Goal: Task Accomplishment & Management: Manage account settings

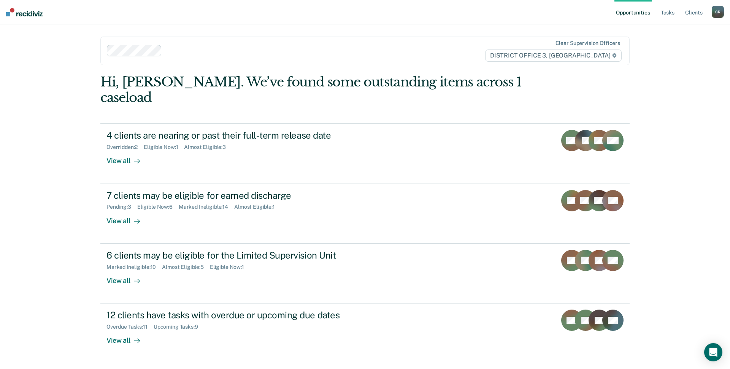
click at [27, 17] on nav "Opportunities Tasks Client s [PERSON_NAME] Profile How it works Log Out" at bounding box center [365, 12] width 730 height 24
click at [27, 13] on img at bounding box center [24, 12] width 37 height 8
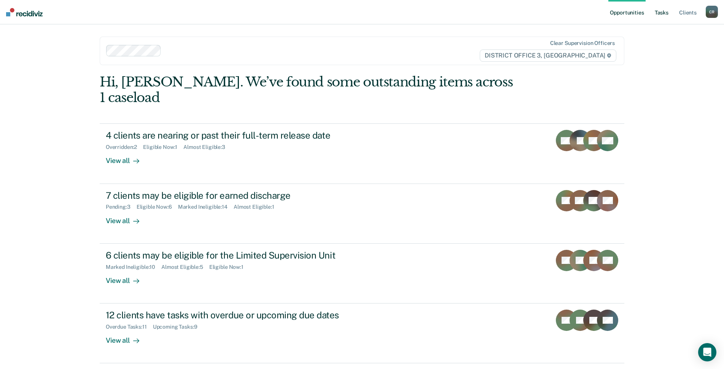
click at [658, 18] on link "Tasks" at bounding box center [661, 12] width 17 height 24
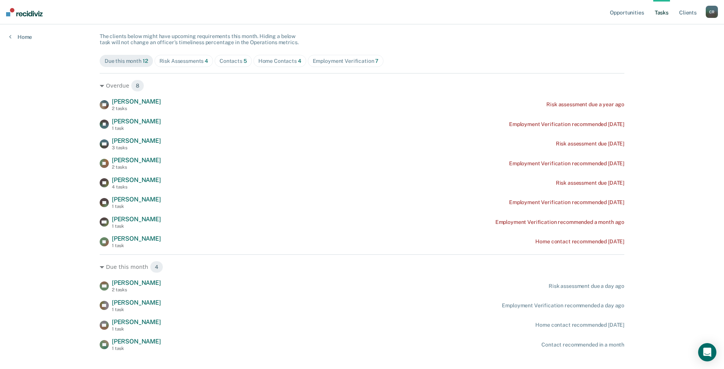
scroll to position [76, 0]
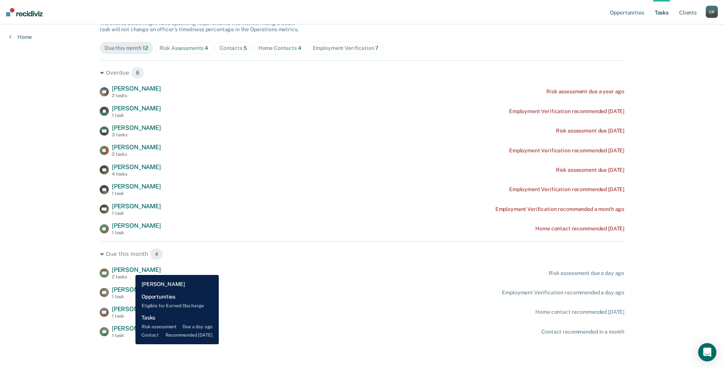
click at [130, 269] on span "[PERSON_NAME]" at bounding box center [136, 269] width 49 height 7
